Goal: Task Accomplishment & Management: Use online tool/utility

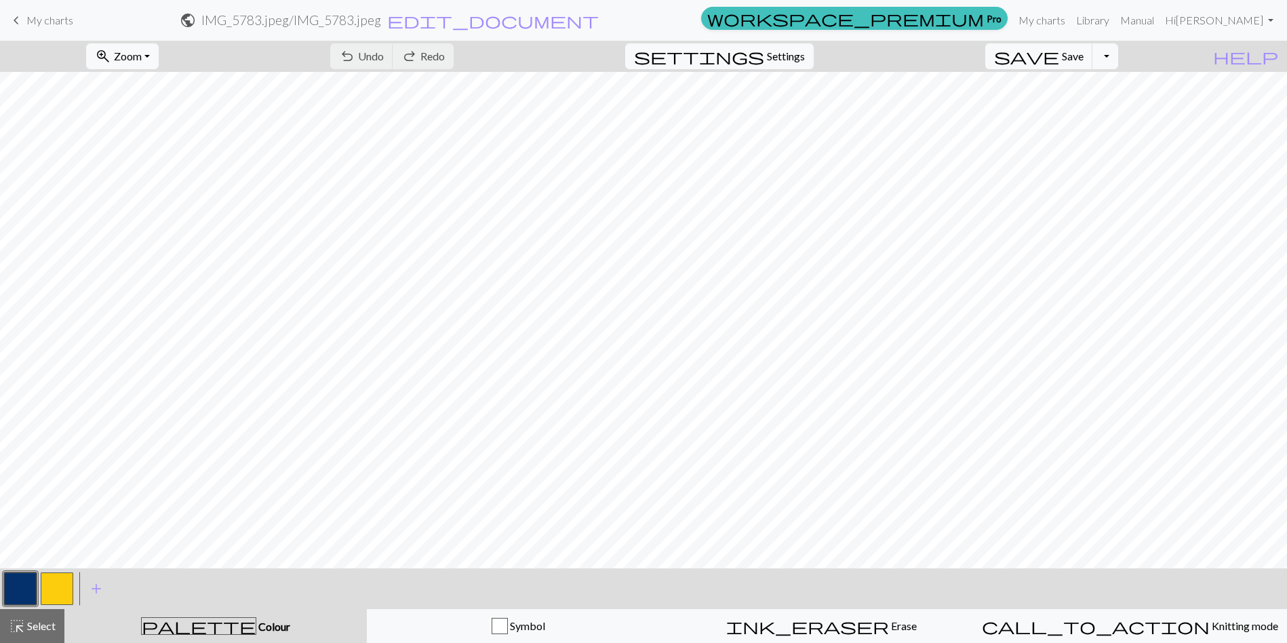
scroll to position [68, 0]
click at [1058, 18] on link "My charts" at bounding box center [1042, 20] width 58 height 27
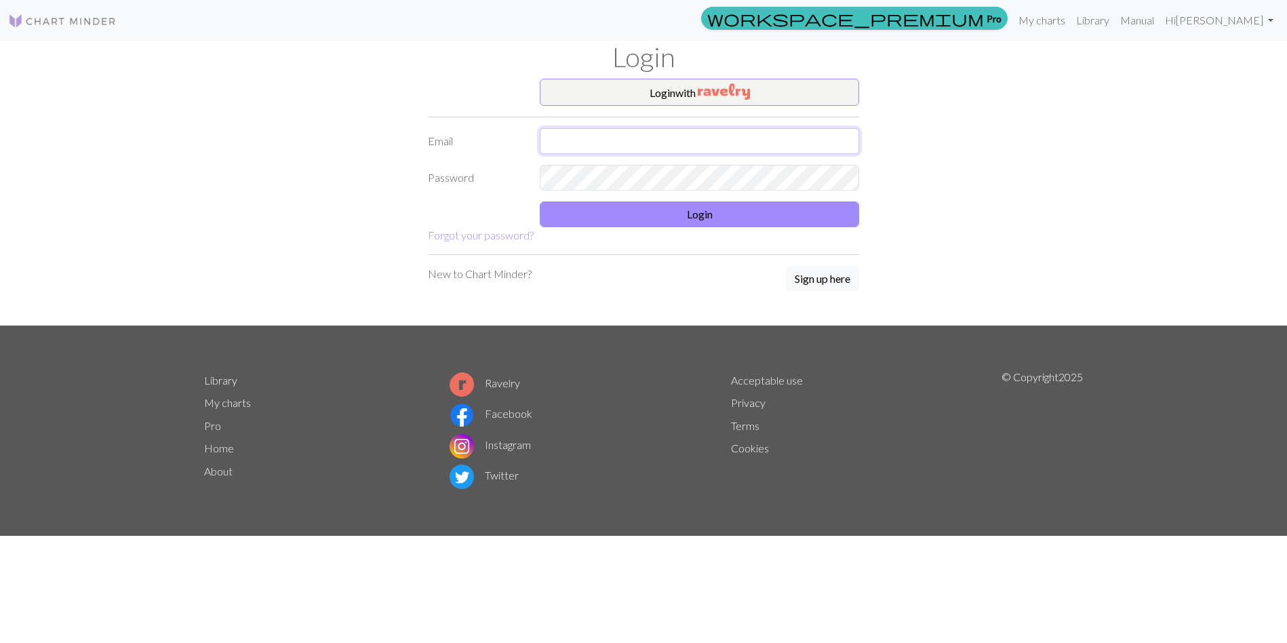
click at [669, 143] on input "text" at bounding box center [699, 141] width 319 height 26
type input "kathleencorliss@hotmail.com"
click at [696, 214] on button "Login" at bounding box center [699, 214] width 319 height 26
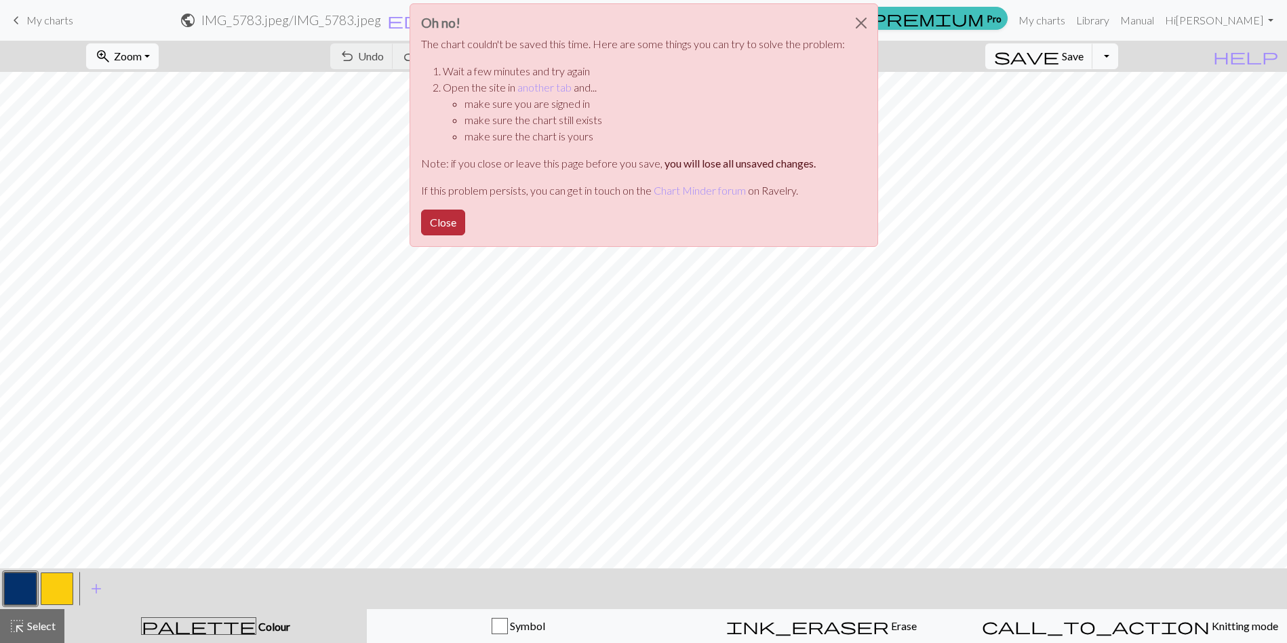
click at [441, 224] on button "Close" at bounding box center [443, 222] width 44 height 26
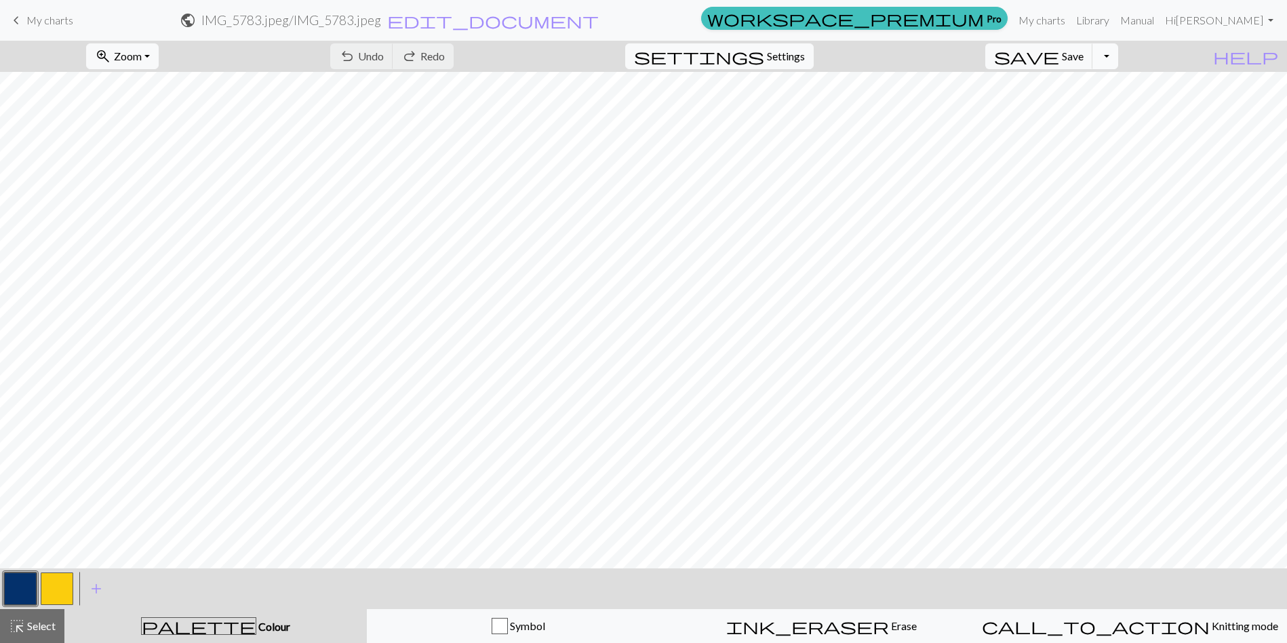
click at [1118, 55] on button "Toggle Dropdown" at bounding box center [1105, 56] width 26 height 26
click at [56, 581] on button "button" at bounding box center [57, 588] width 33 height 33
drag, startPoint x: 439, startPoint y: 49, endPoint x: 441, endPoint y: 57, distance: 7.9
click at [384, 50] on span "Undo" at bounding box center [371, 55] width 26 height 13
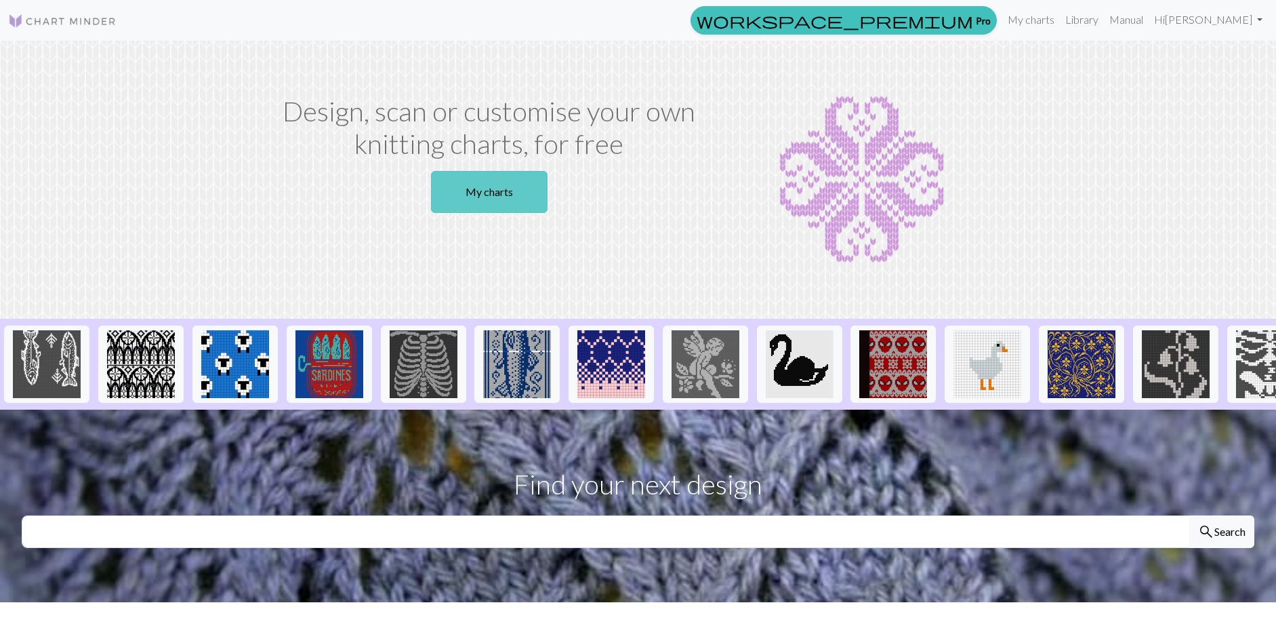
click at [491, 186] on link "My charts" at bounding box center [489, 192] width 117 height 42
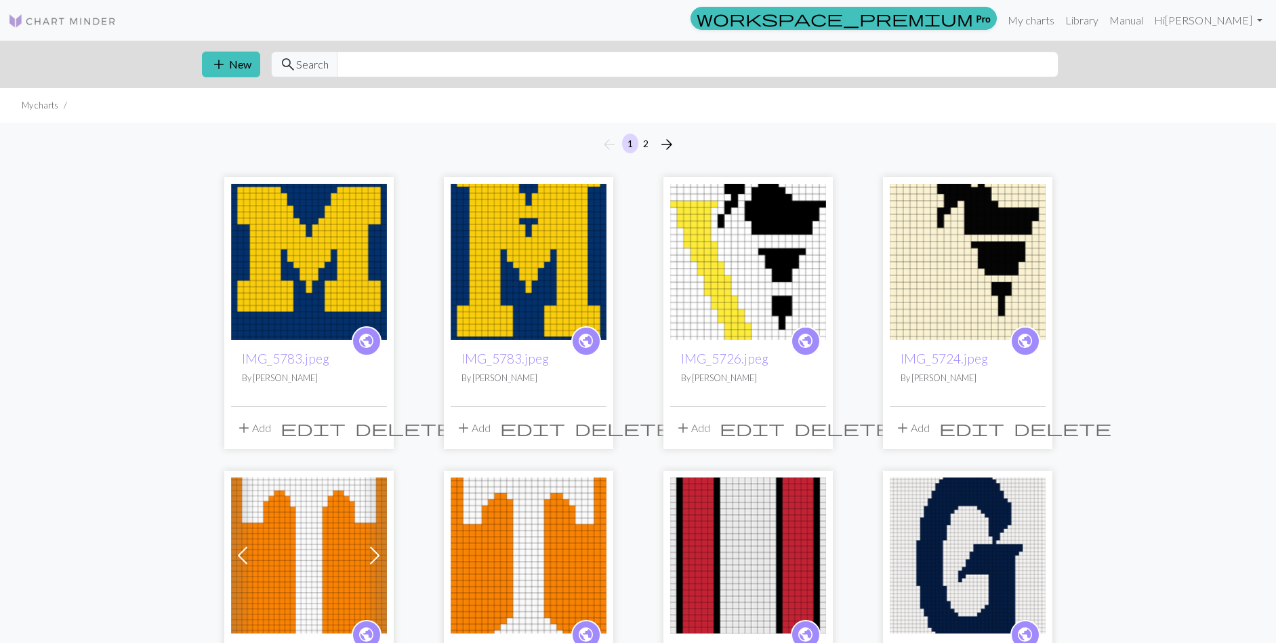
click at [344, 355] on h2 "IMG_5783.jpeg" at bounding box center [309, 358] width 134 height 16
click at [322, 320] on img at bounding box center [309, 262] width 156 height 156
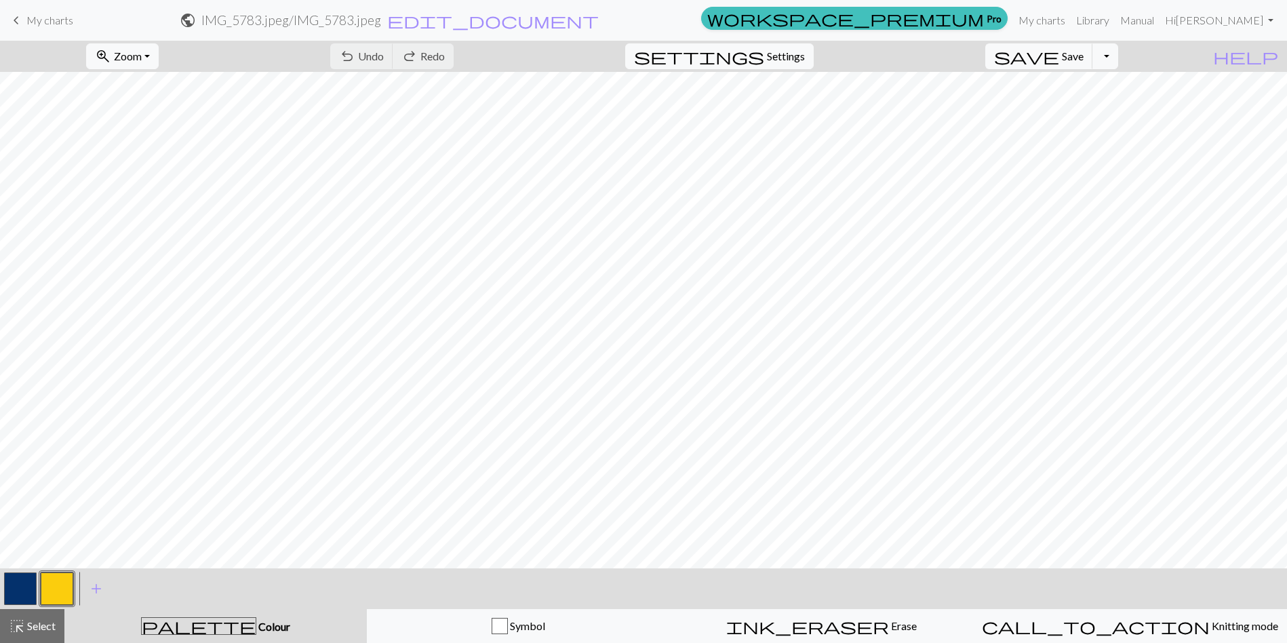
click at [41, 19] on span "My charts" at bounding box center [49, 20] width 47 height 13
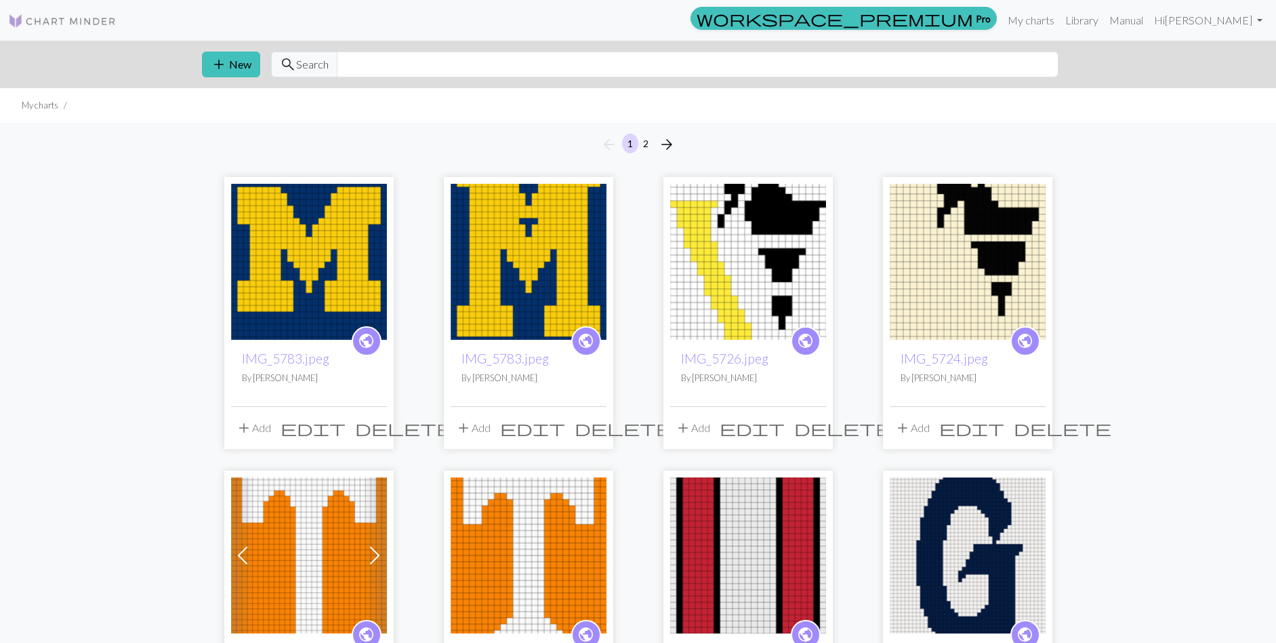
click at [518, 322] on img at bounding box center [529, 262] width 156 height 156
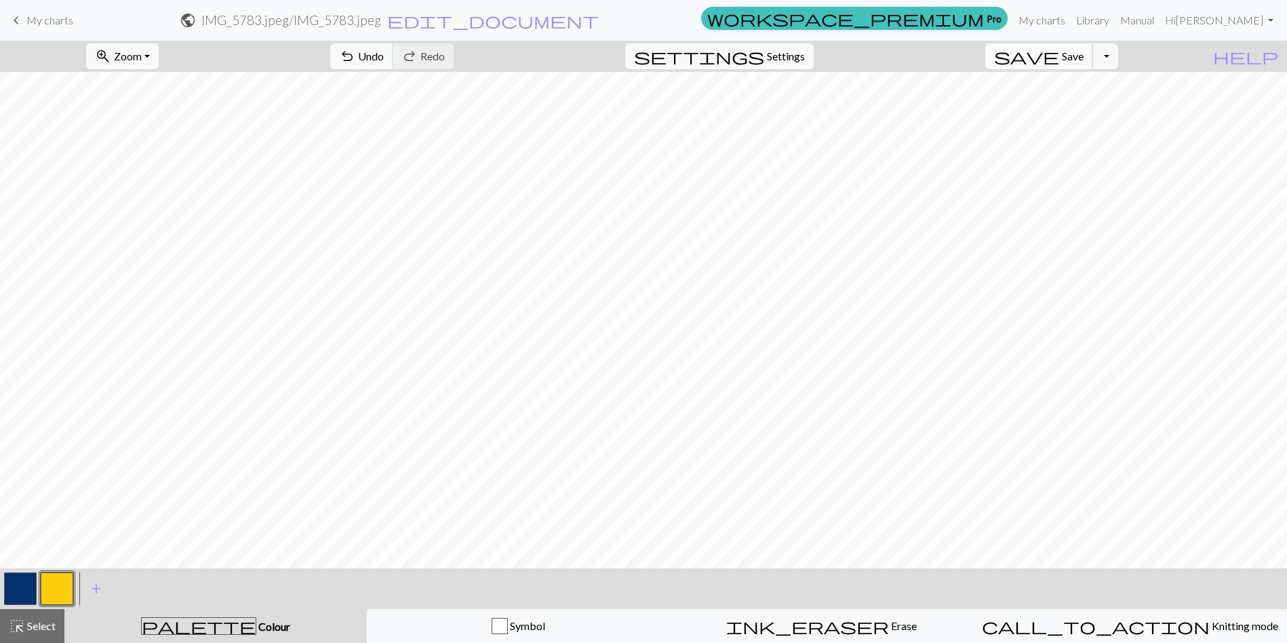
click at [1083, 60] on span "Save" at bounding box center [1073, 55] width 22 height 13
click at [16, 590] on button "button" at bounding box center [20, 588] width 33 height 33
click at [52, 592] on button "button" at bounding box center [57, 588] width 33 height 33
click at [6, 589] on button "button" at bounding box center [20, 588] width 33 height 33
click at [60, 583] on button "button" at bounding box center [57, 588] width 33 height 33
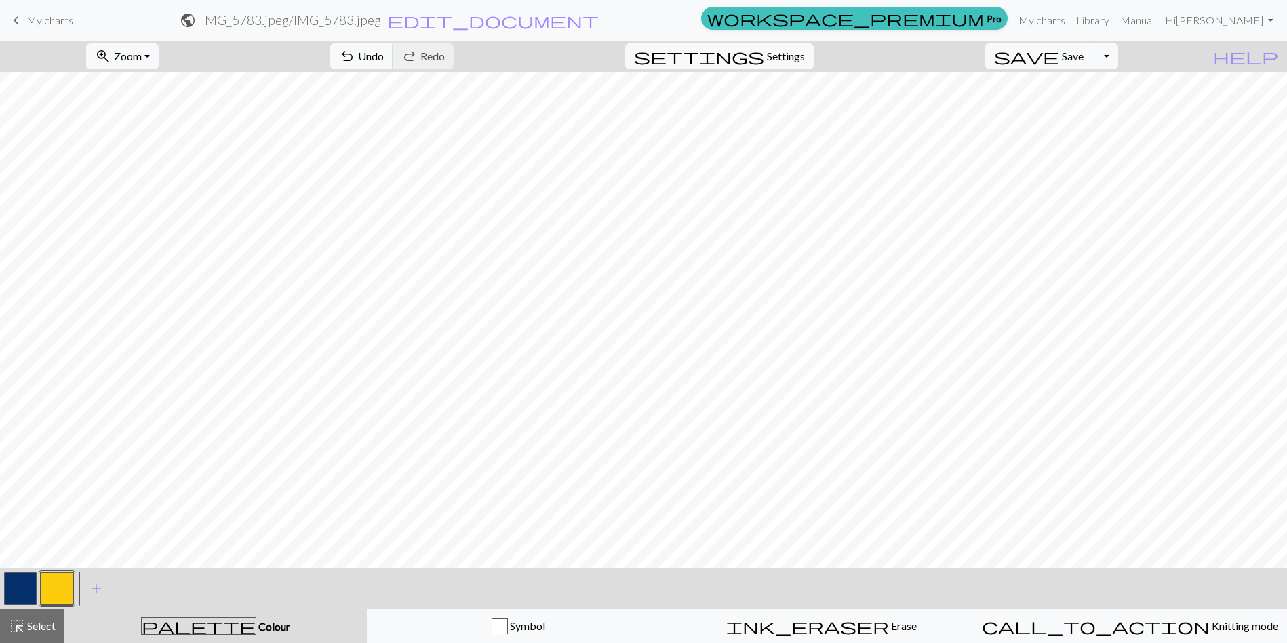
click at [16, 582] on button "button" at bounding box center [20, 588] width 33 height 33
click at [62, 584] on button "button" at bounding box center [57, 588] width 33 height 33
click at [22, 582] on button "button" at bounding box center [20, 588] width 33 height 33
click at [61, 583] on button "button" at bounding box center [57, 588] width 33 height 33
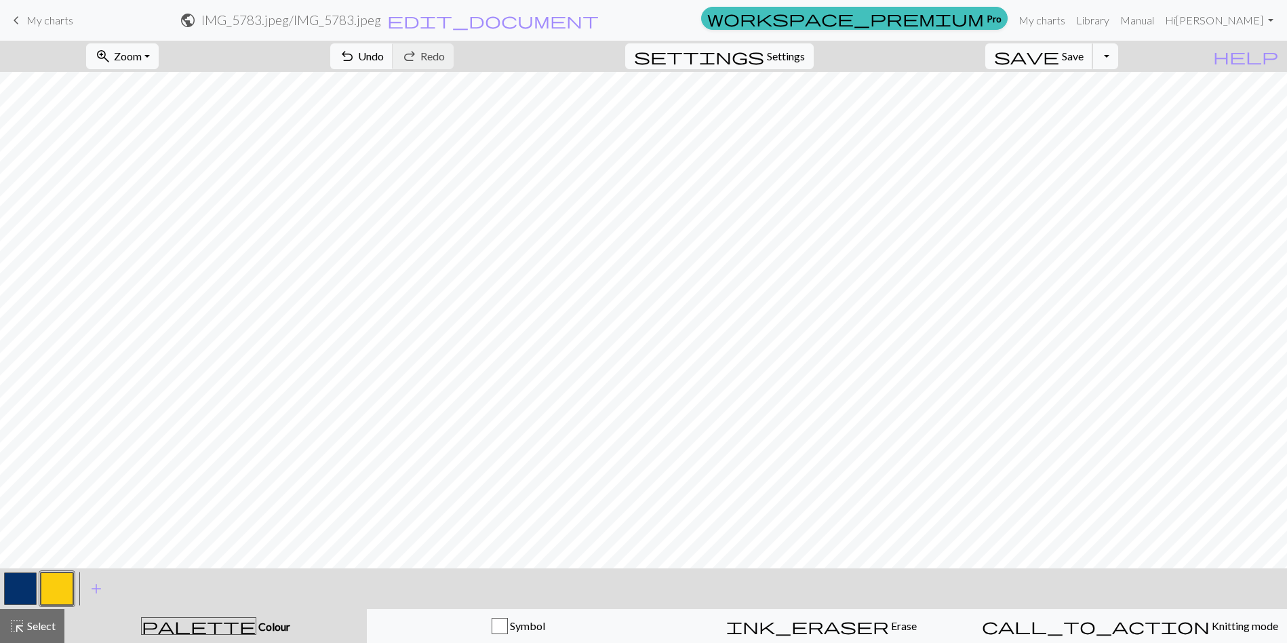
click at [1083, 51] on span "Save" at bounding box center [1073, 55] width 22 height 13
click at [1083, 56] on span "Save" at bounding box center [1073, 55] width 22 height 13
click at [1092, 65] on button "save Save Save" at bounding box center [1039, 56] width 108 height 26
click at [1118, 59] on button "Toggle Dropdown" at bounding box center [1105, 56] width 26 height 26
click at [1086, 109] on button "save_alt Download" at bounding box center [1005, 108] width 224 height 22
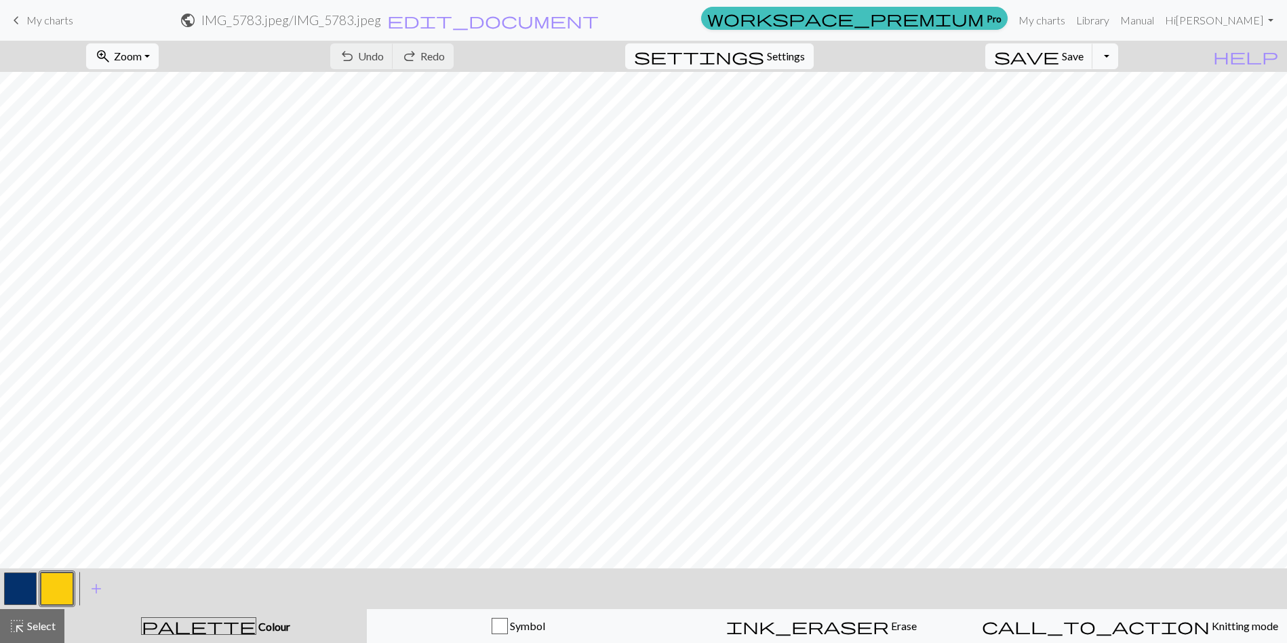
click at [381, 19] on h2 "IMG_5783.jpeg / IMG_5783.jpeg" at bounding box center [291, 20] width 180 height 16
select select "68dc17603eea154e62308086"
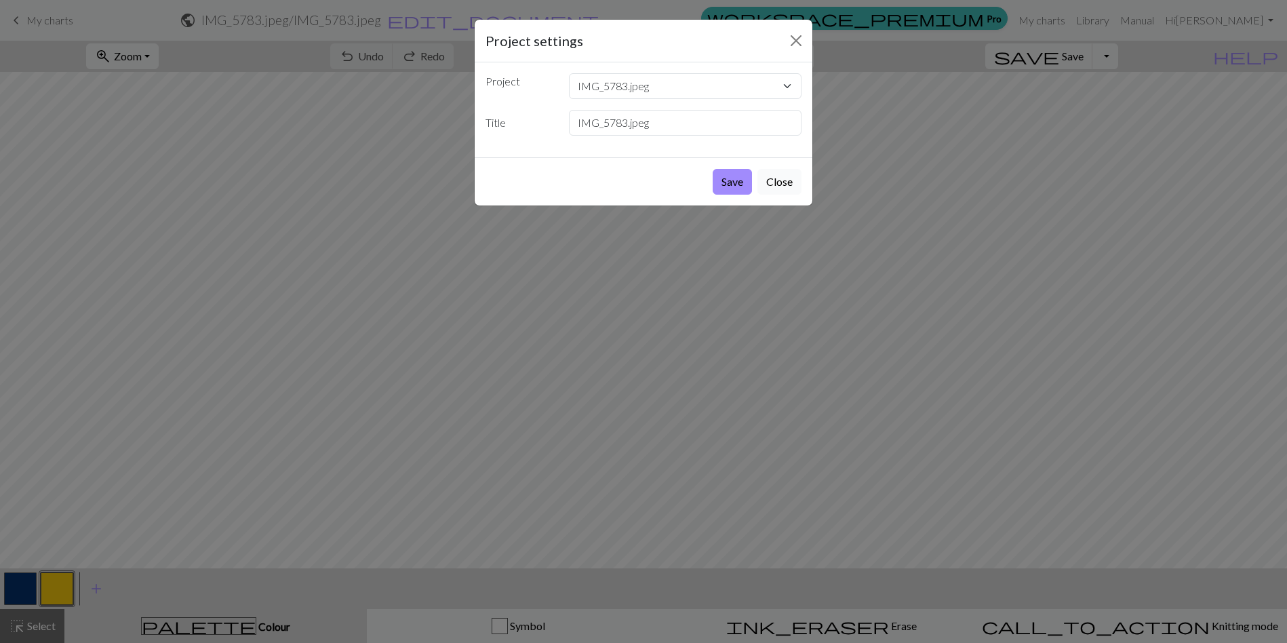
click at [780, 180] on button "Close" at bounding box center [779, 182] width 44 height 26
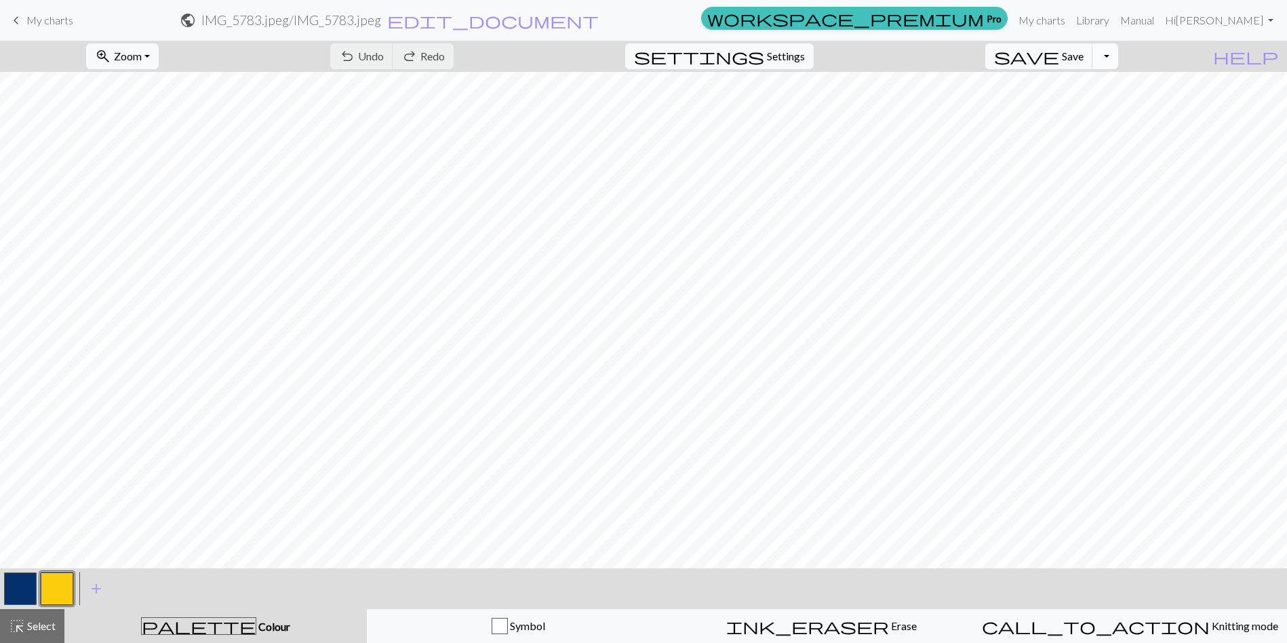
click at [1118, 60] on button "Toggle Dropdown" at bounding box center [1105, 56] width 26 height 26
click at [1083, 108] on button "save_alt Download" at bounding box center [1005, 108] width 224 height 22
click at [1118, 56] on button "Toggle Dropdown" at bounding box center [1105, 56] width 26 height 26
click at [1083, 107] on button "save_alt Download" at bounding box center [1005, 108] width 224 height 22
click at [599, 20] on span "edit_document" at bounding box center [493, 20] width 212 height 19
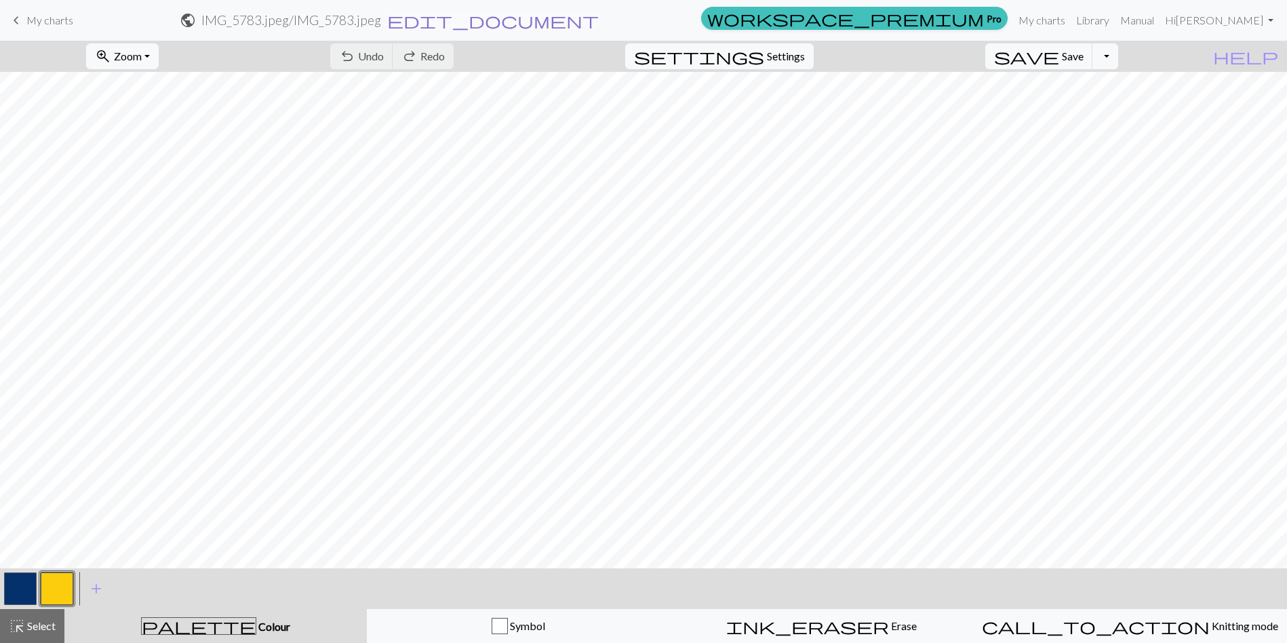
select select "68dc17603eea154e62308086"
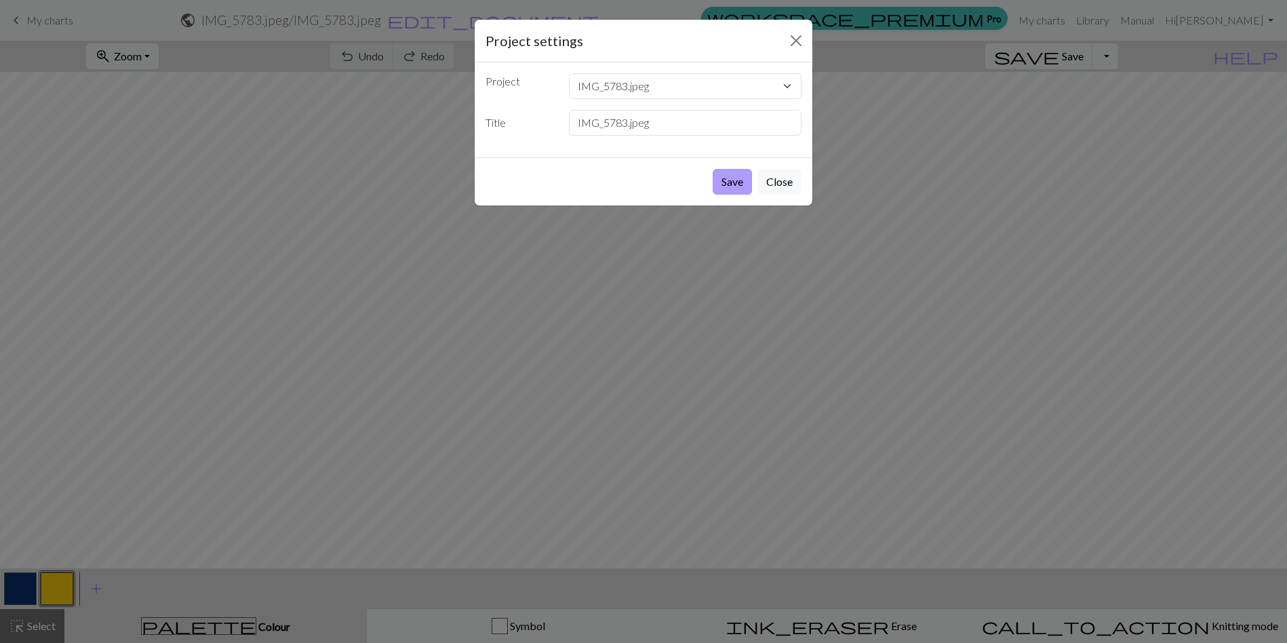
click at [725, 176] on button "Save" at bounding box center [731, 182] width 39 height 26
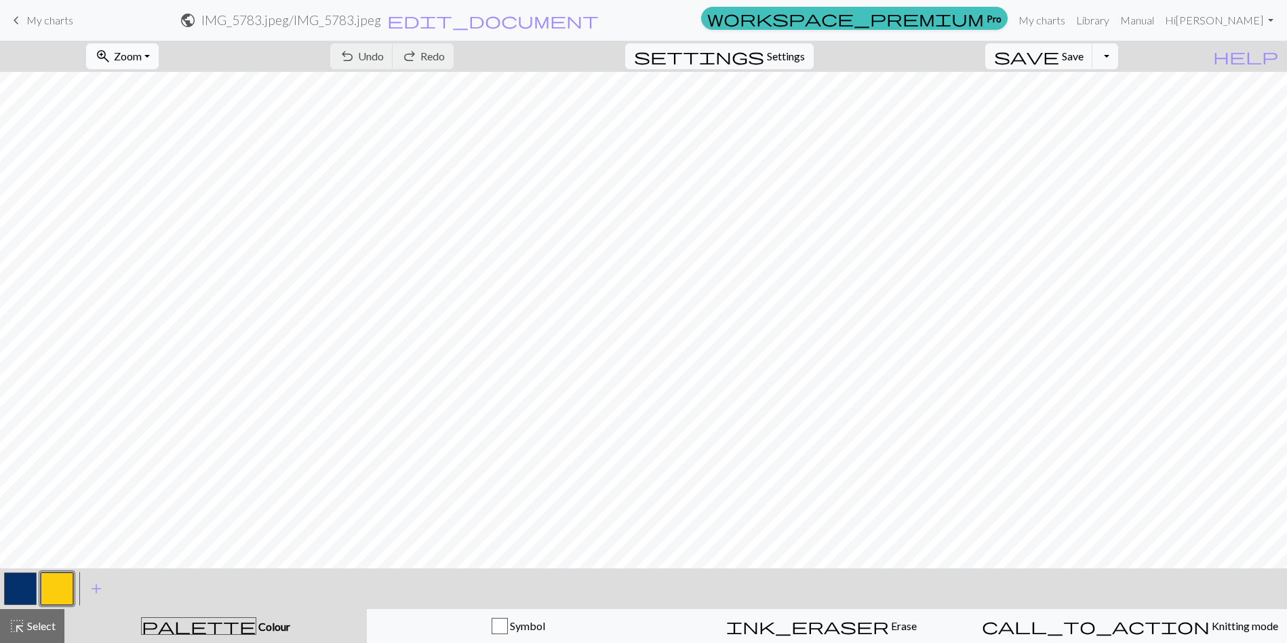
click at [159, 55] on button "zoom_in Zoom Zoom" at bounding box center [122, 56] width 73 height 26
click at [161, 82] on button "Fit all" at bounding box center [140, 86] width 107 height 22
click at [1118, 58] on button "Toggle Dropdown" at bounding box center [1105, 56] width 26 height 26
click at [1095, 107] on button "save_alt Download" at bounding box center [1005, 108] width 224 height 22
